Goal: Information Seeking & Learning: Compare options

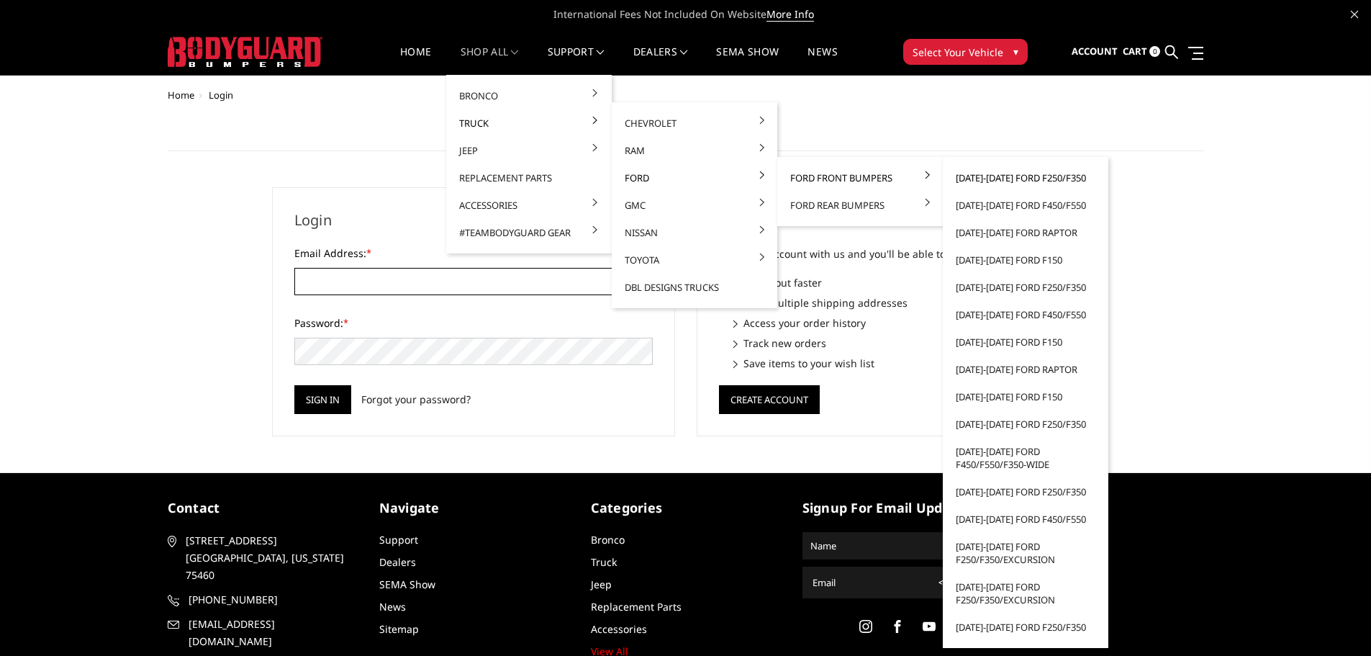
type input "customerservice@4wheelperformance.com"
click at [1058, 181] on link "[DATE]-[DATE] Ford F250/F350" at bounding box center [1026, 177] width 154 height 27
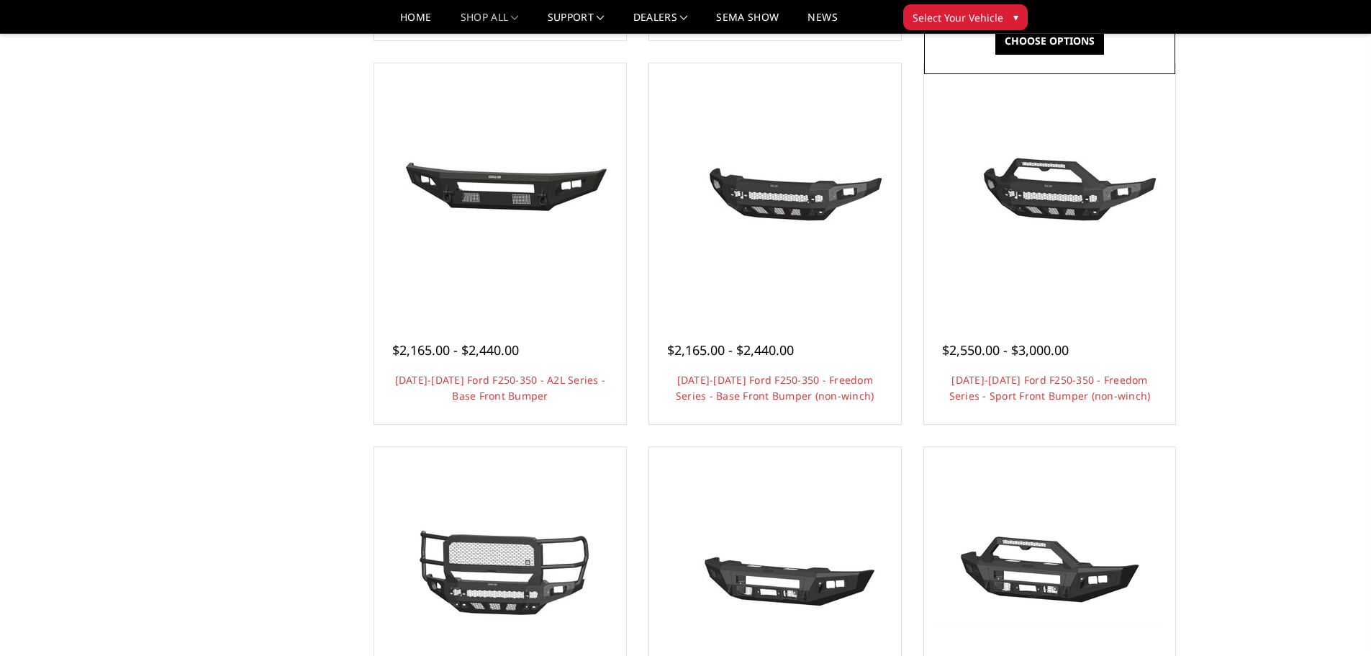
scroll to position [504, 0]
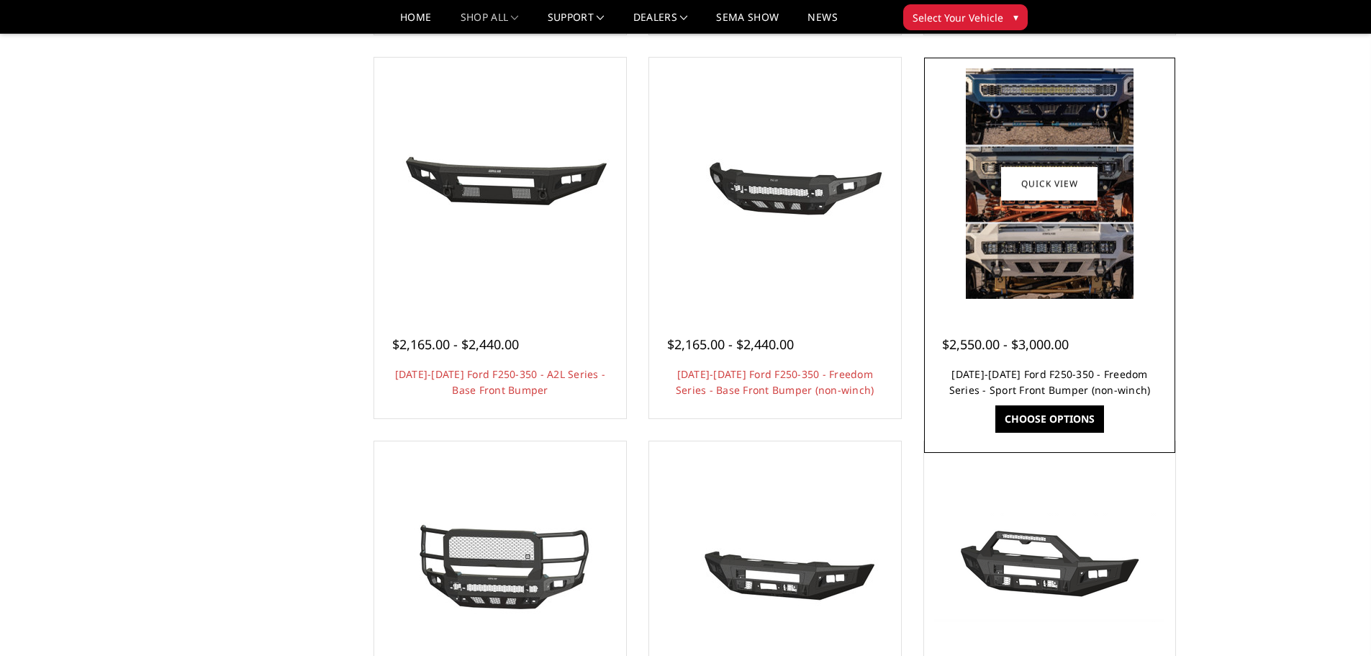
click at [1025, 372] on link "2023-2025 Ford F250-350 - Freedom Series - Sport Front Bumper (non-winch)" at bounding box center [1051, 382] width 202 height 30
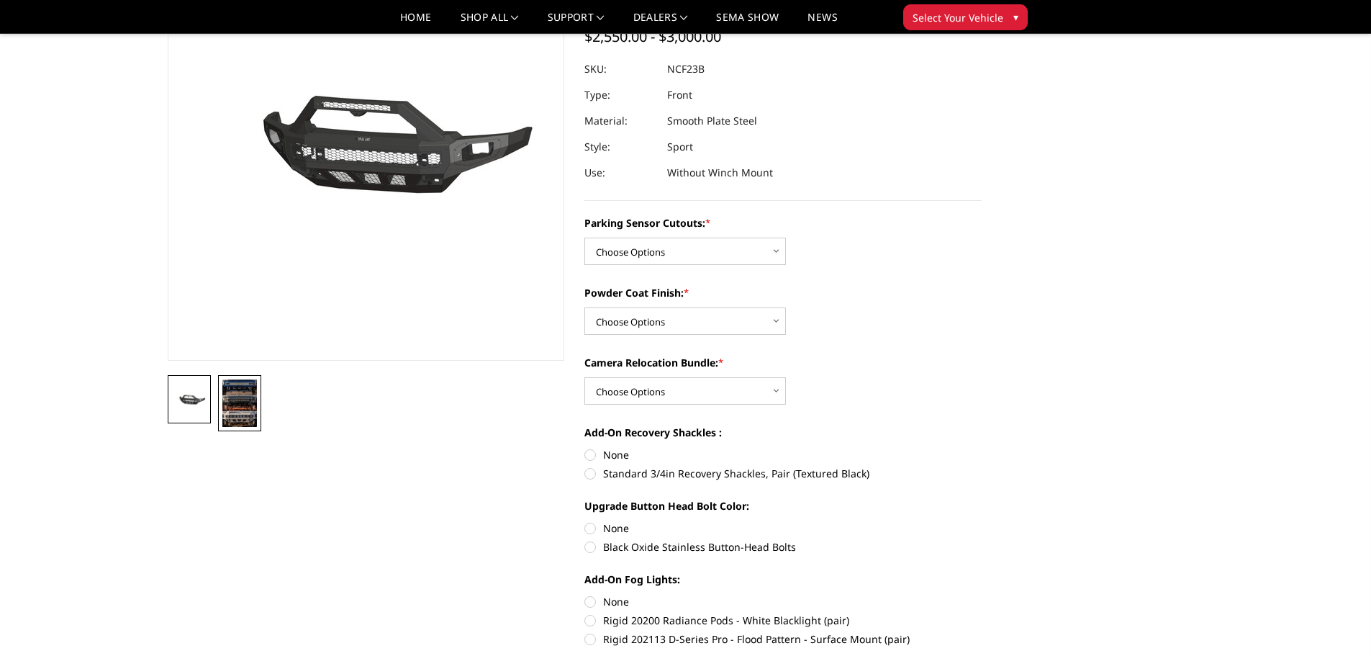
click at [245, 403] on img at bounding box center [239, 403] width 35 height 48
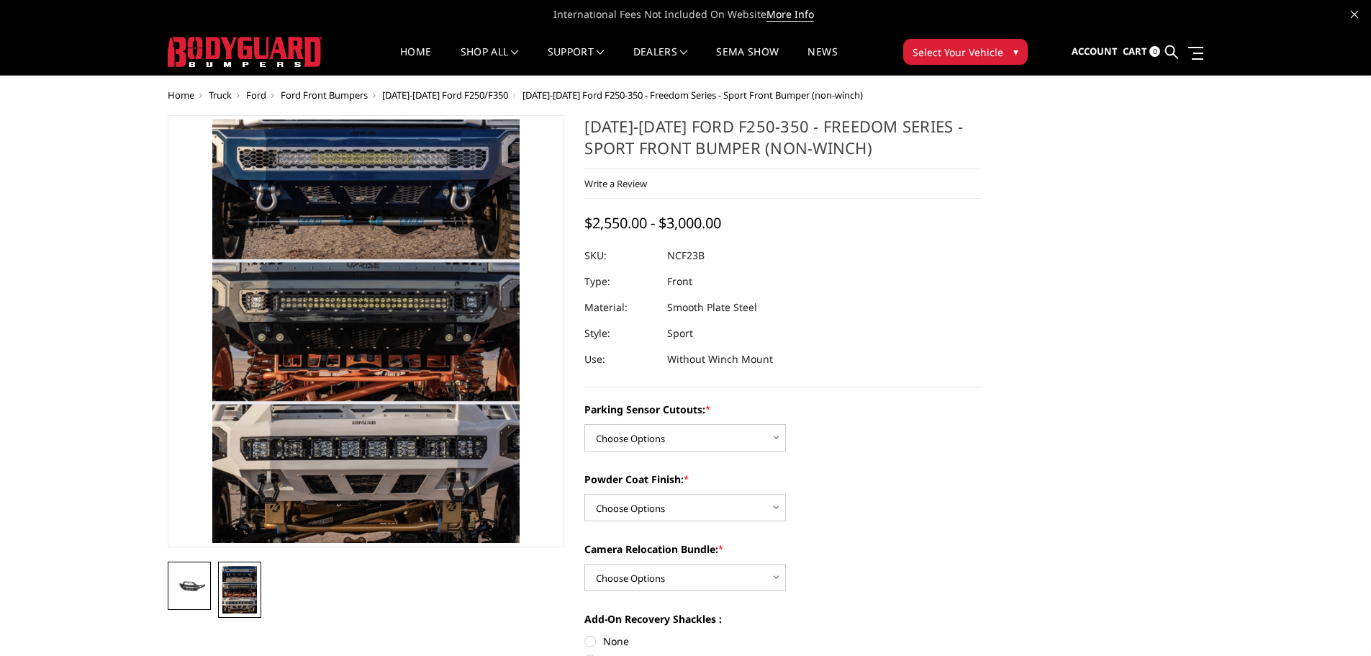
click at [178, 589] on img at bounding box center [189, 586] width 35 height 17
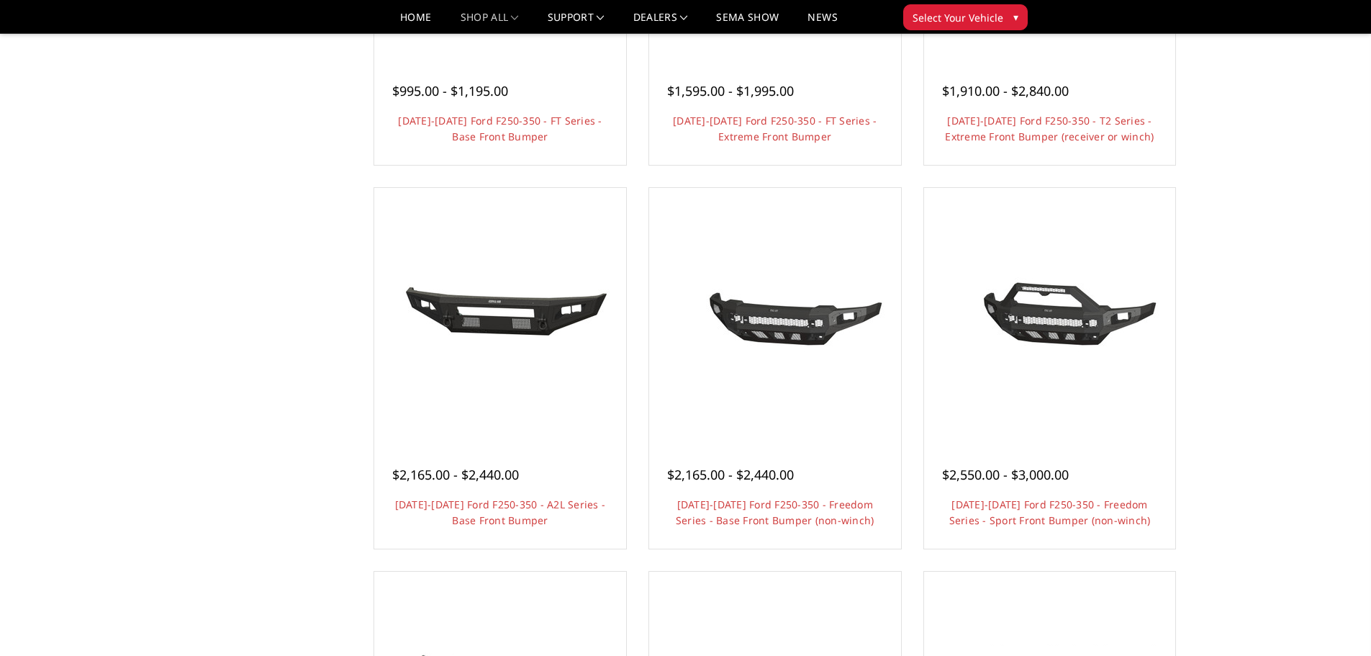
scroll to position [360, 0]
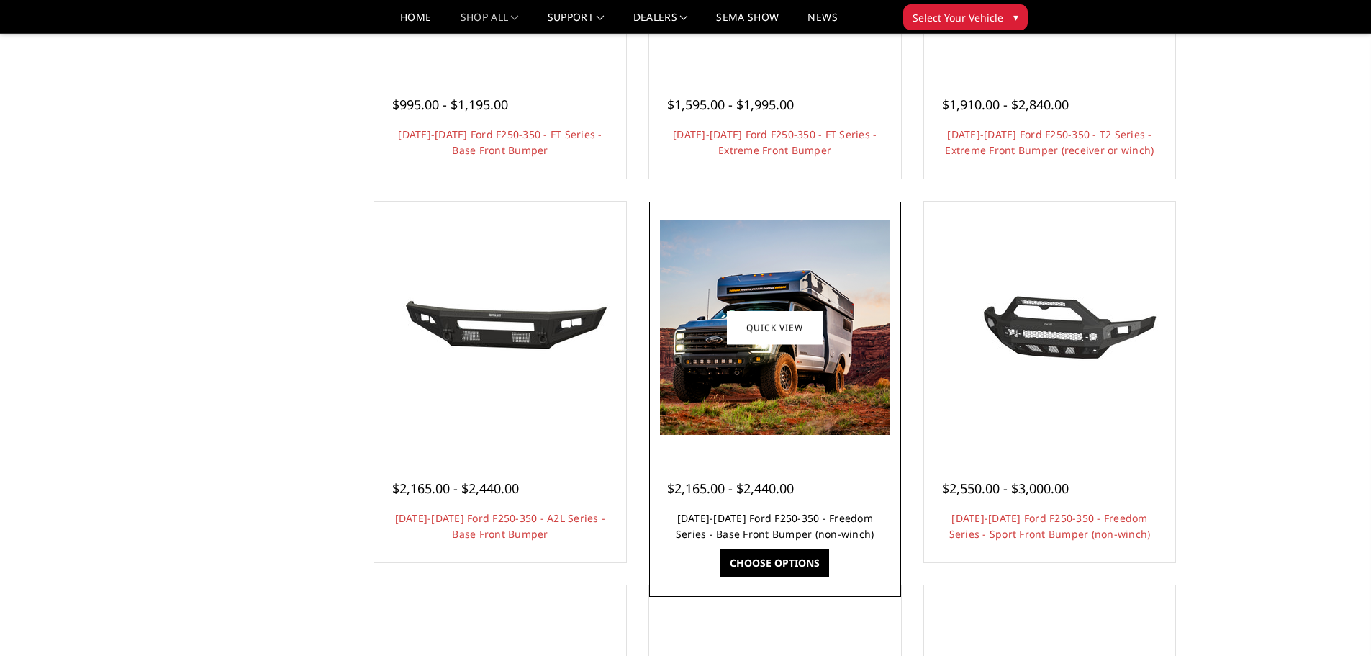
click at [819, 523] on link "[DATE]-[DATE] Ford F250-350 - Freedom Series - Base Front Bumper (non-winch)" at bounding box center [775, 526] width 199 height 30
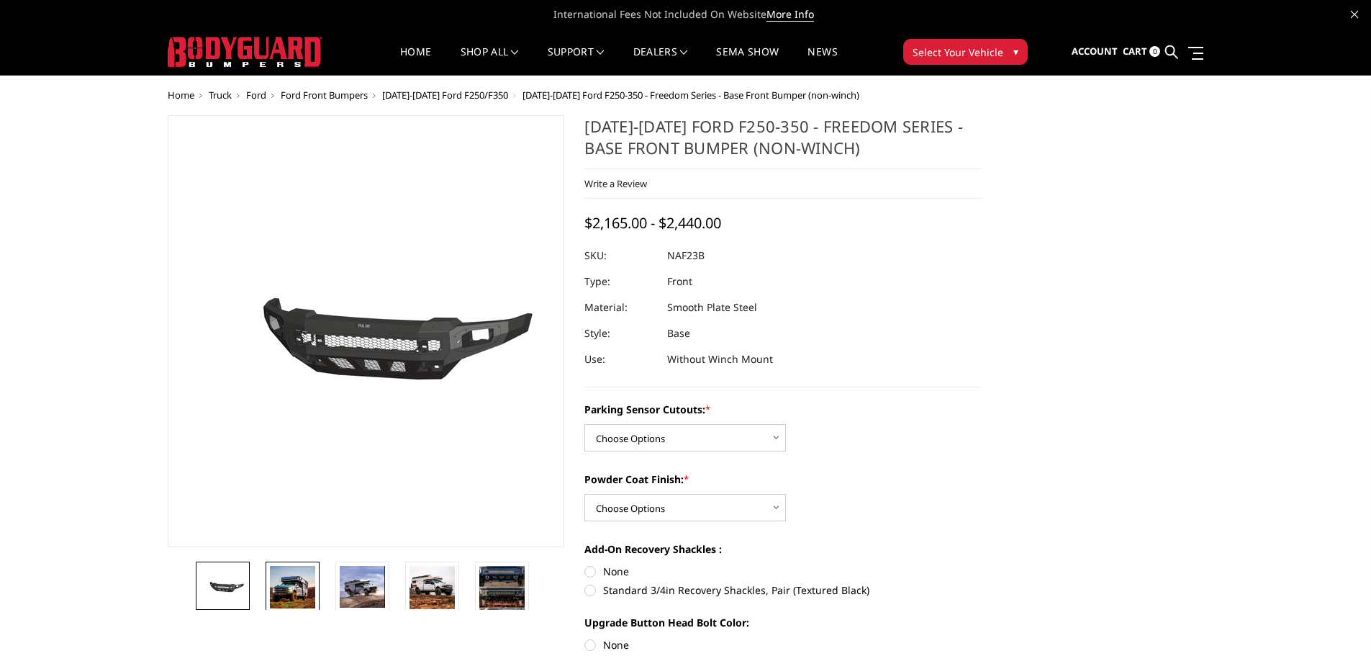
click at [310, 595] on img at bounding box center [292, 587] width 45 height 42
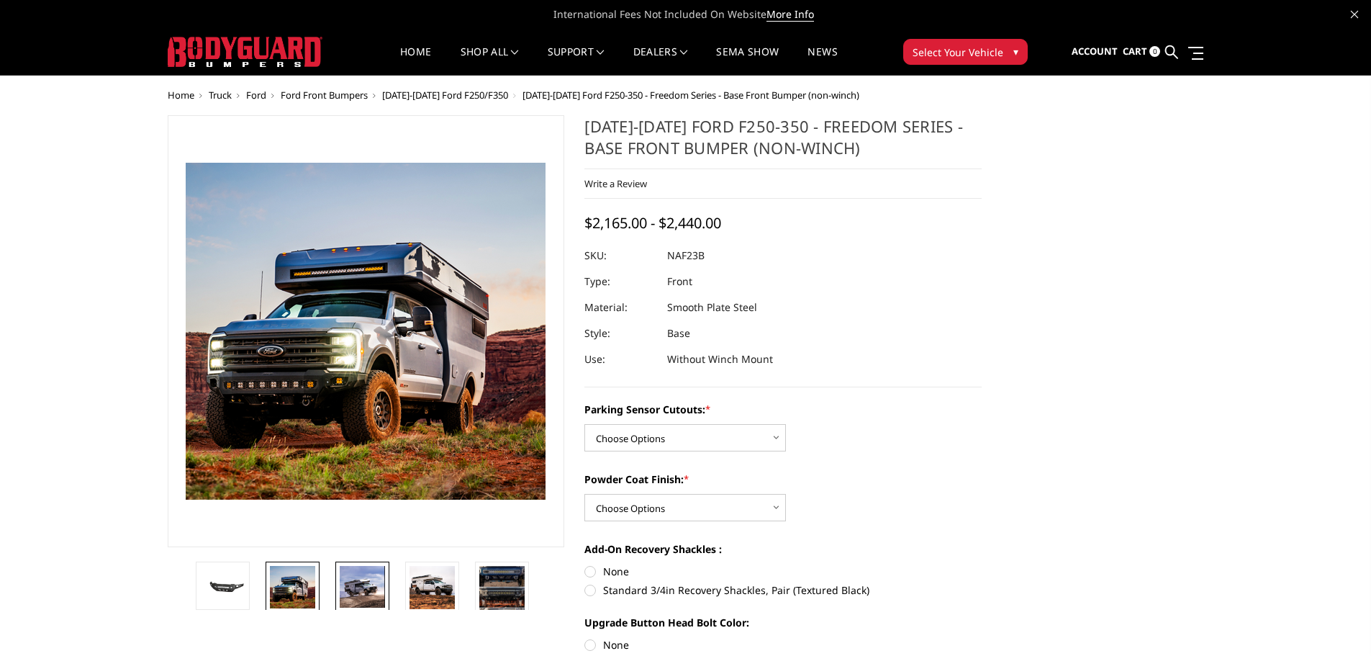
click at [361, 588] on img at bounding box center [362, 587] width 45 height 42
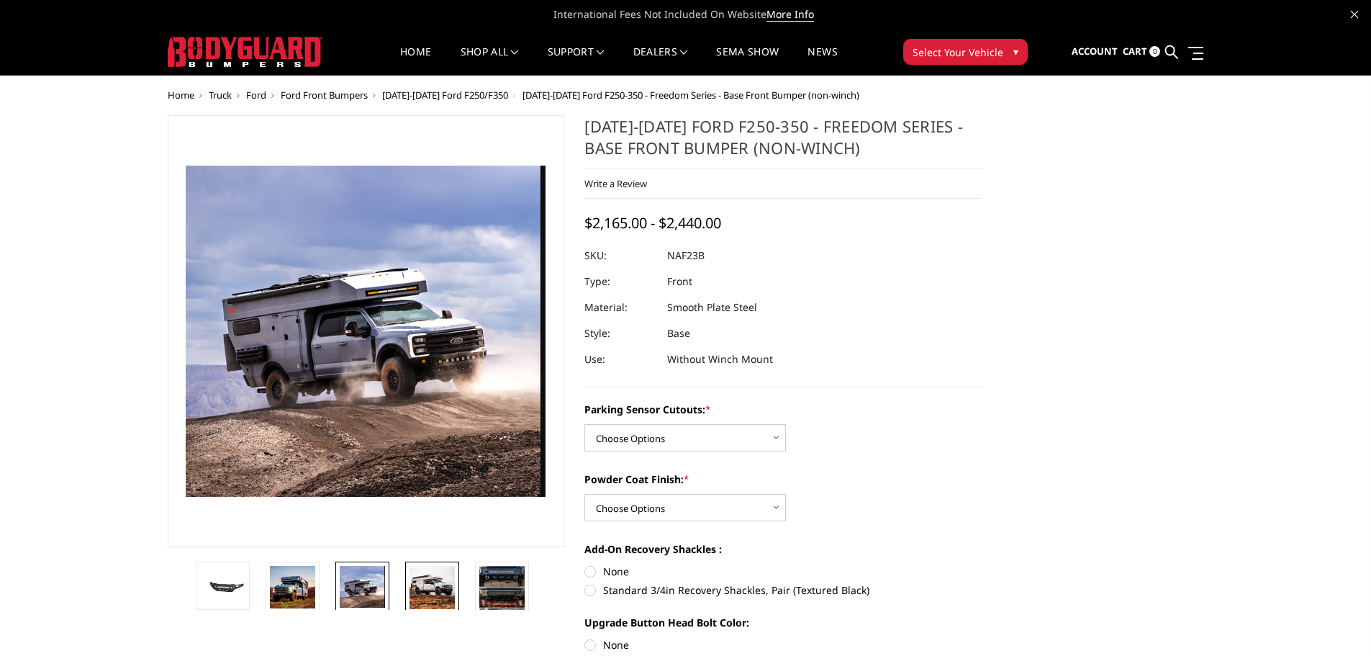
click at [431, 585] on img at bounding box center [432, 587] width 45 height 43
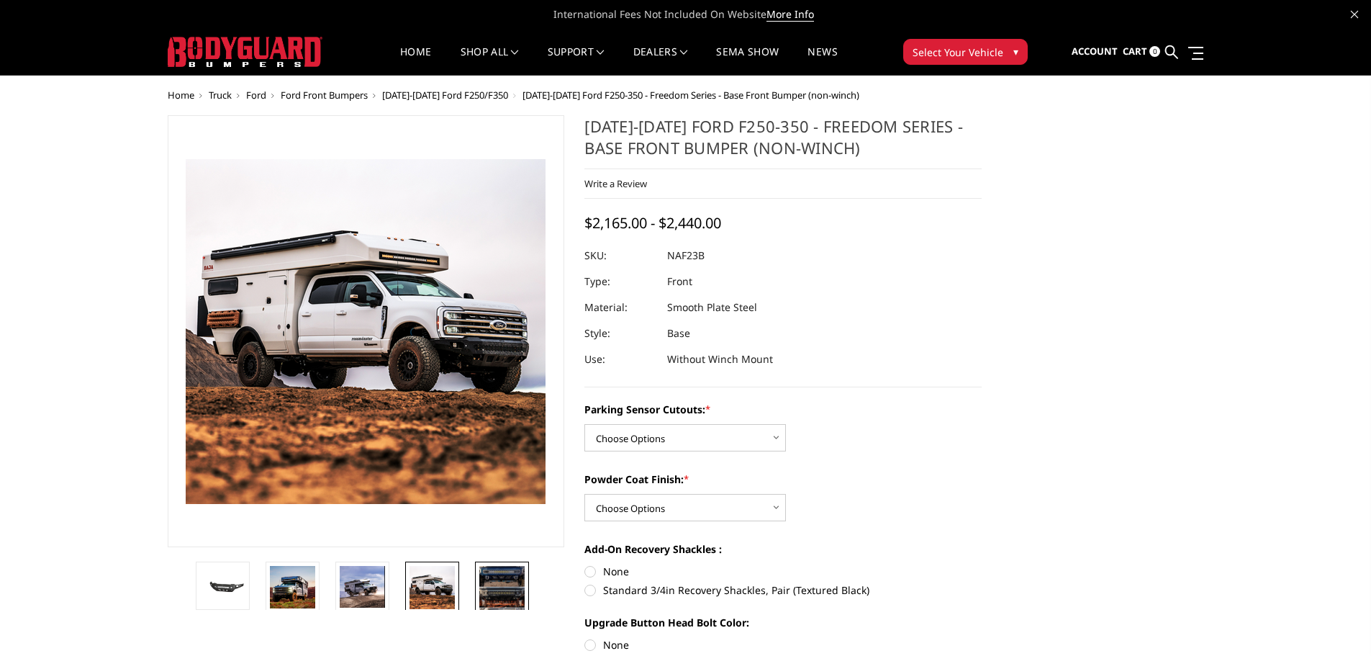
click at [510, 583] on img at bounding box center [501, 597] width 45 height 63
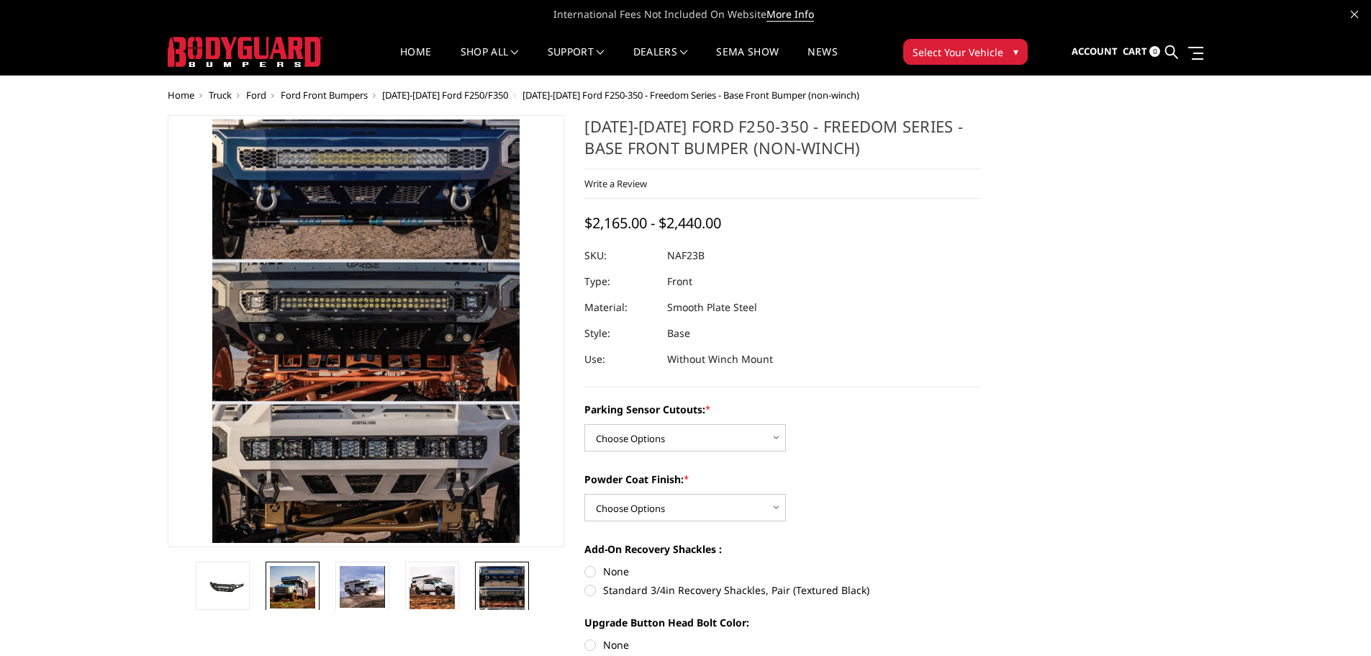
click at [287, 579] on img at bounding box center [292, 587] width 45 height 42
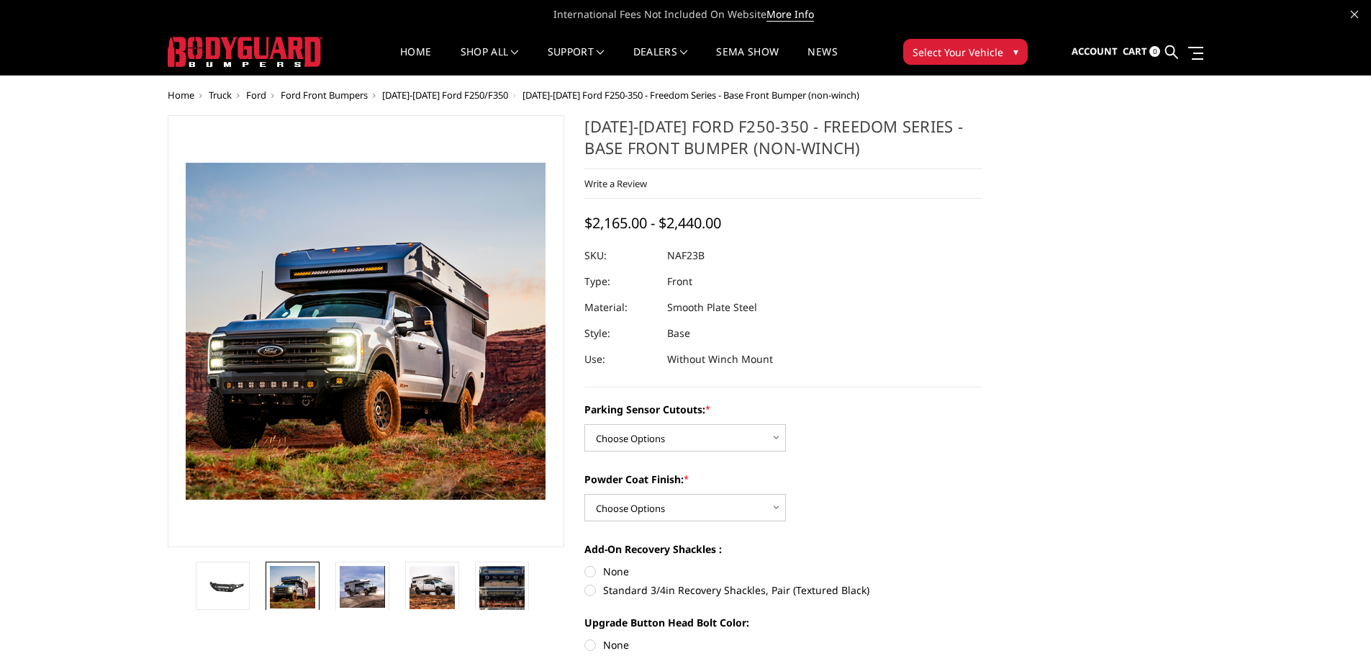
drag, startPoint x: 518, startPoint y: 1, endPoint x: 996, endPoint y: 3, distance: 477.3
click at [996, 3] on span "International Fees Not Included On Website More Info" at bounding box center [686, 14] width 1037 height 29
